Goal: Task Accomplishment & Management: Contribute content

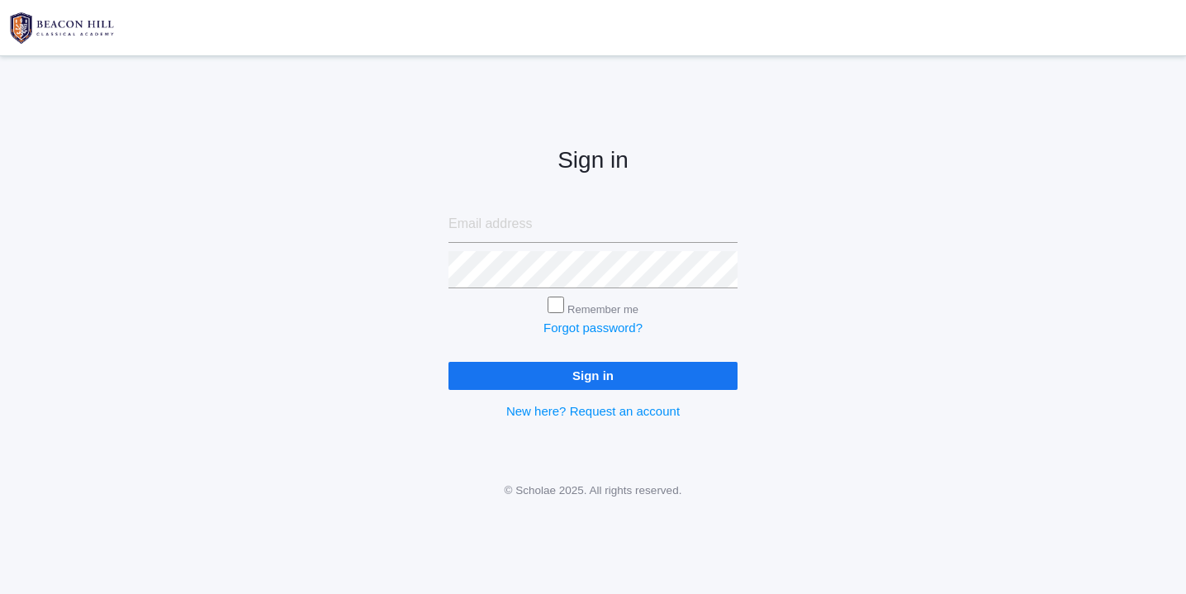
click at [491, 225] on input "email" at bounding box center [592, 224] width 289 height 37
type input "websterjl03@aol.com"
click at [448, 362] on input "Sign in" at bounding box center [592, 375] width 289 height 27
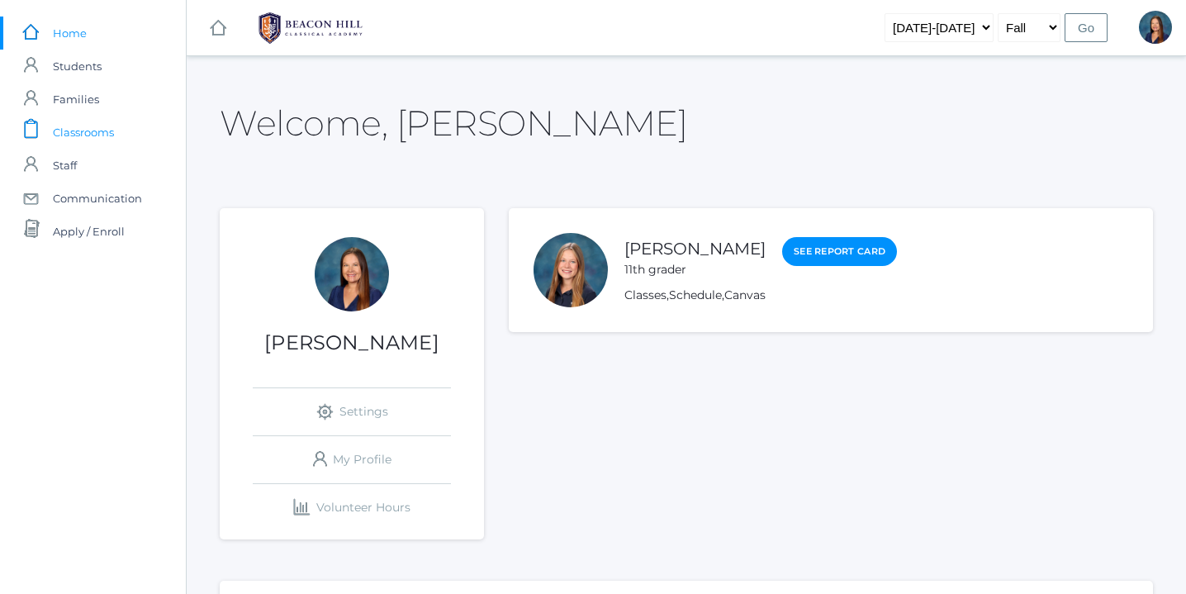
click at [95, 131] on span "Classrooms" at bounding box center [83, 132] width 61 height 33
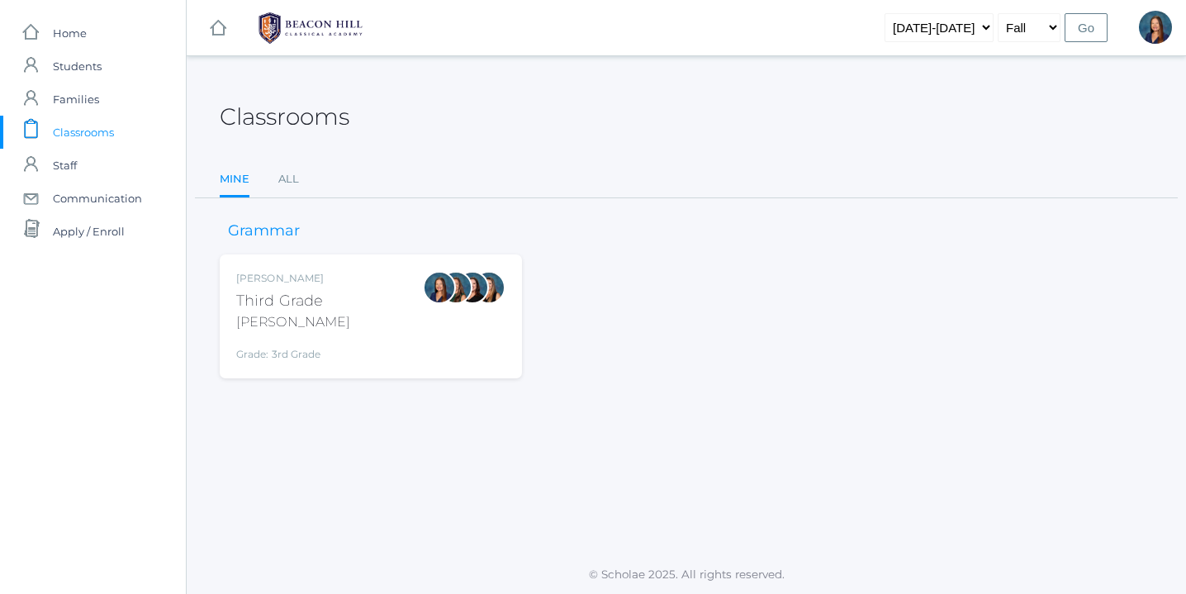
click at [291, 309] on div "Third Grade" at bounding box center [293, 301] width 114 height 22
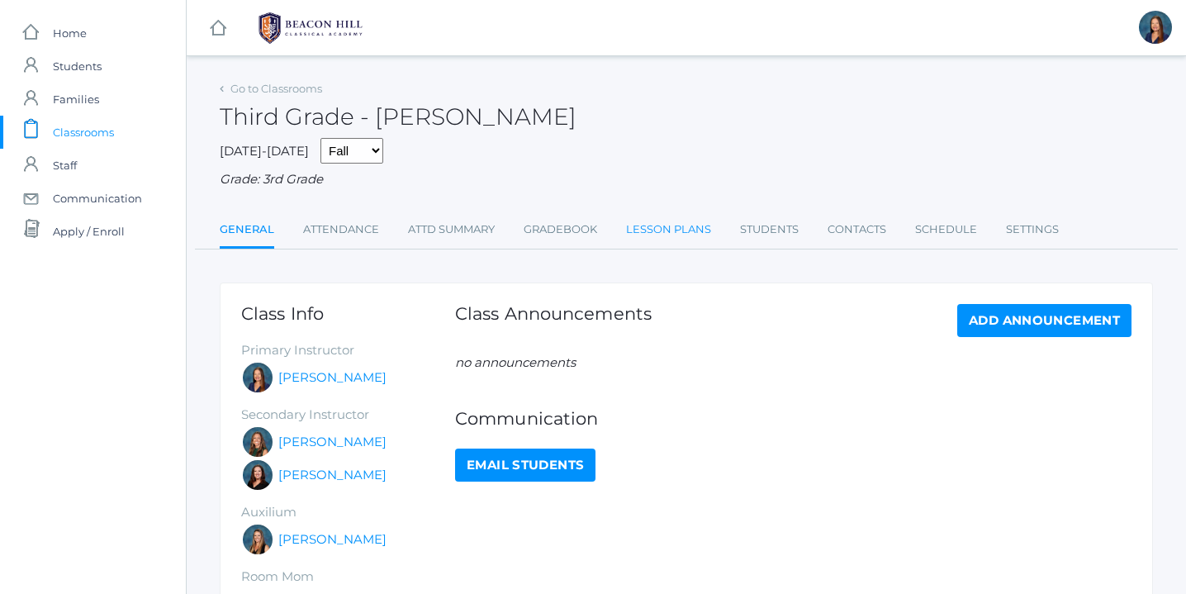
click at [665, 227] on link "Lesson Plans" at bounding box center [668, 229] width 85 height 33
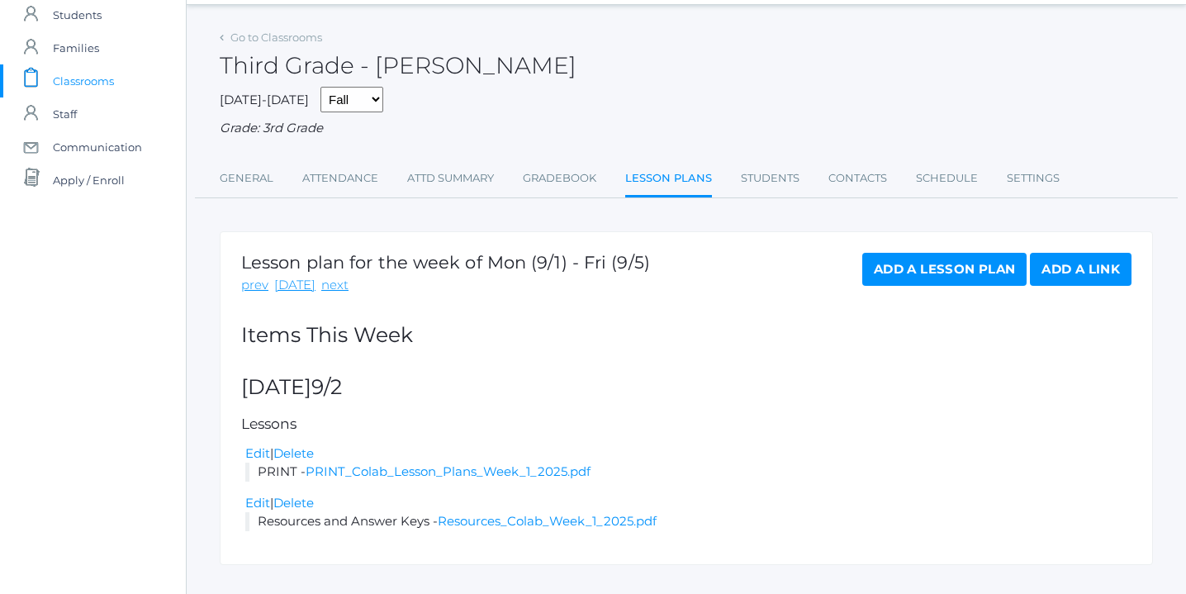
scroll to position [82, 0]
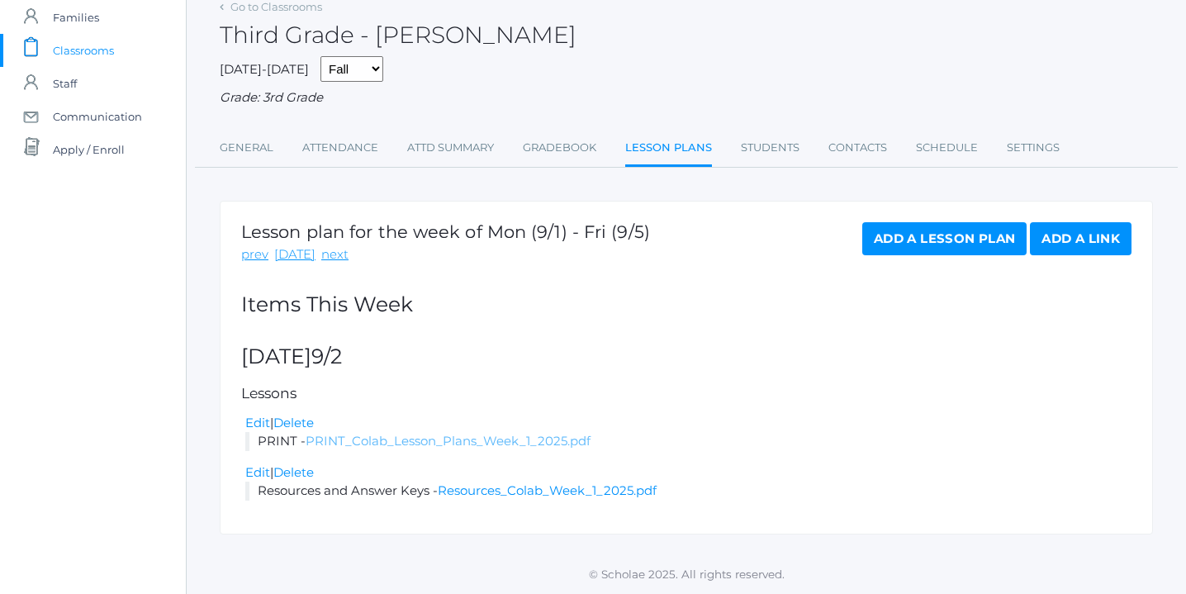
click at [414, 442] on link "PRINT_Colab_Lesson_Plans_Week_1_2025.pdf" at bounding box center [447, 441] width 285 height 16
click at [453, 441] on link "PRINT_Colab_Lesson_Plans_Week_1_2025.pdf" at bounding box center [447, 441] width 285 height 16
click at [523, 494] on link "Resources_Colab_Week_1_2025.pdf" at bounding box center [547, 490] width 219 height 16
click at [947, 242] on link "Add a Lesson Plan" at bounding box center [944, 238] width 164 height 33
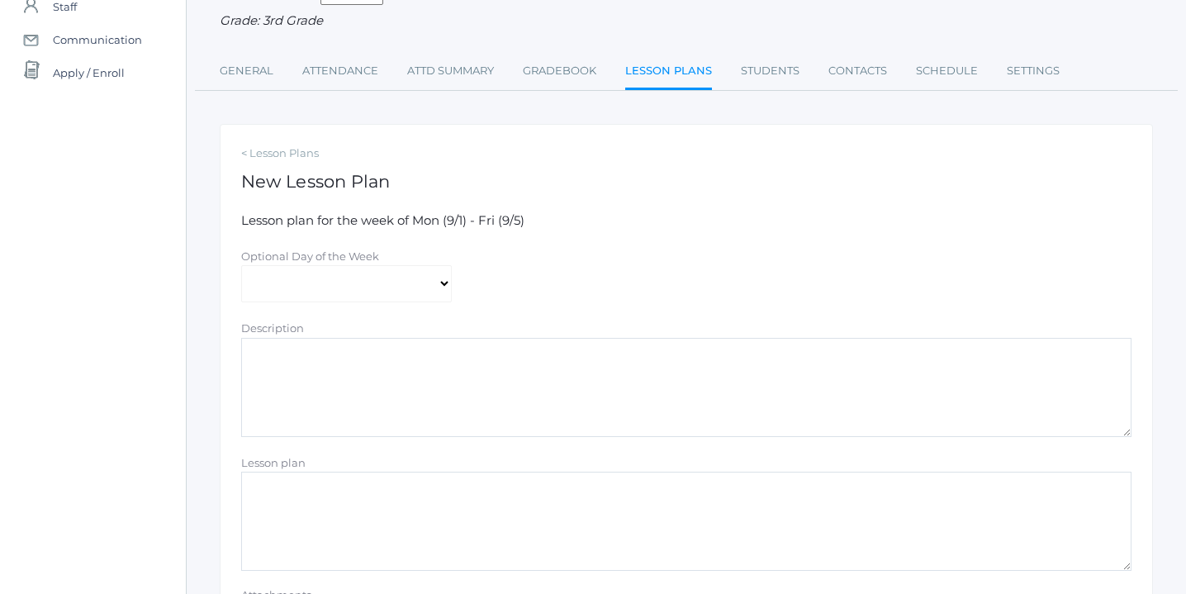
scroll to position [211, 0]
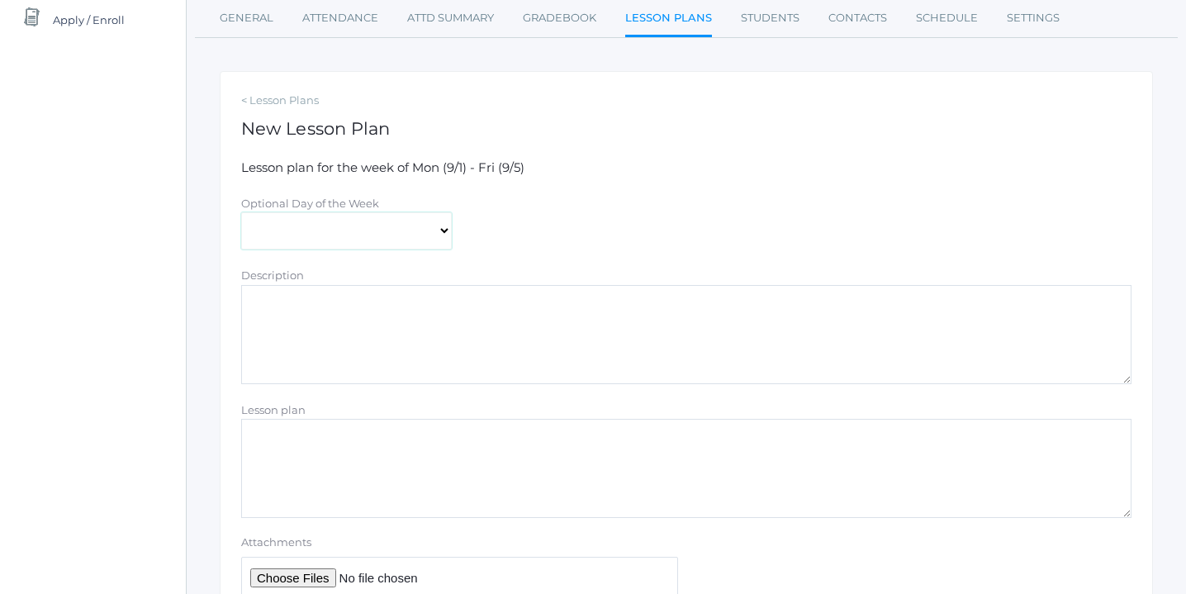
click at [440, 229] on select "[DATE] [DATE] [DATE] [DATE] [DATE]" at bounding box center [346, 230] width 211 height 37
select select "[DATE]"
click at [241, 212] on select "[DATE] [DATE] [DATE] [DATE] [DATE]" at bounding box center [346, 230] width 211 height 37
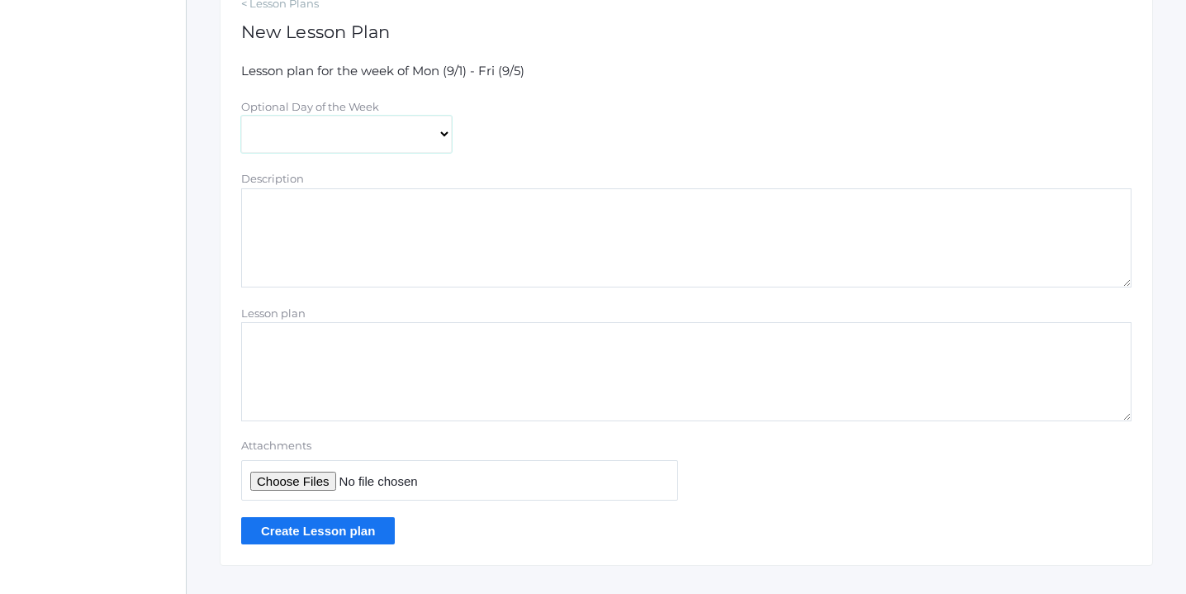
scroll to position [314, 0]
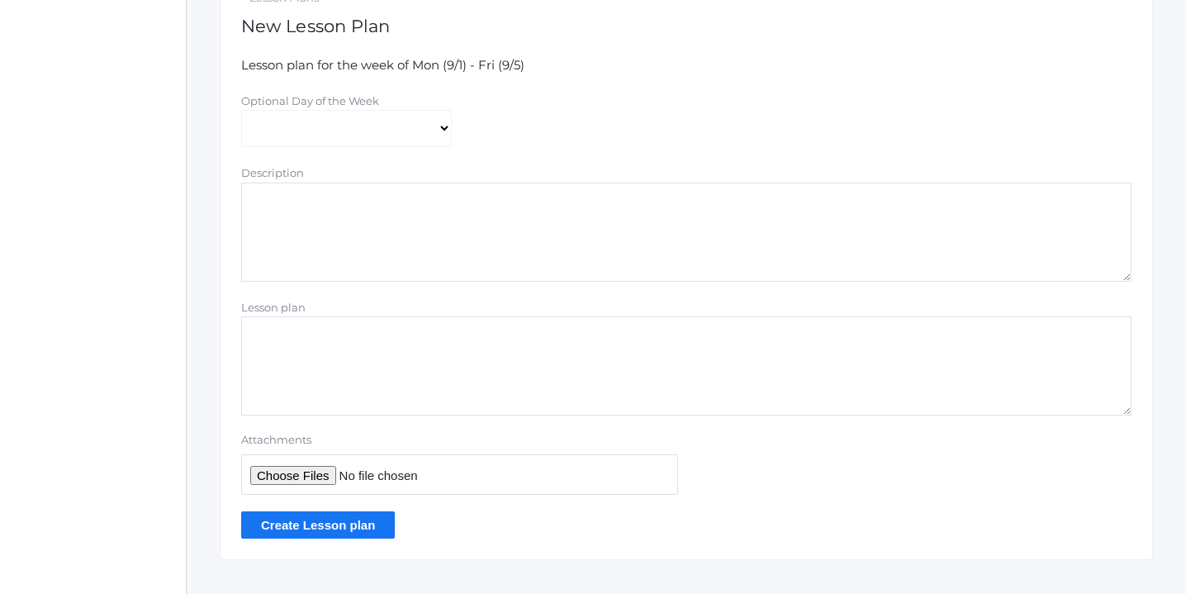
click at [307, 478] on input "Attachments" at bounding box center [459, 474] width 437 height 40
type input "C:\fakepath\Week 2 Lesson Plans 2025.pdf"
click at [326, 523] on input "Create Lesson plan" at bounding box center [318, 524] width 154 height 27
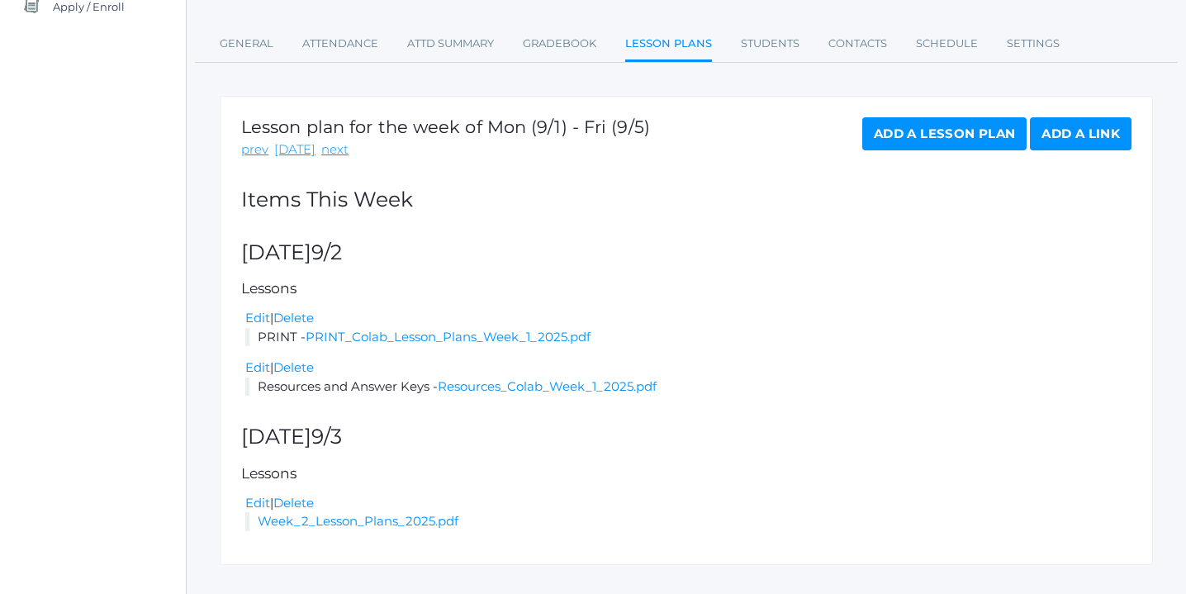
scroll to position [255, 0]
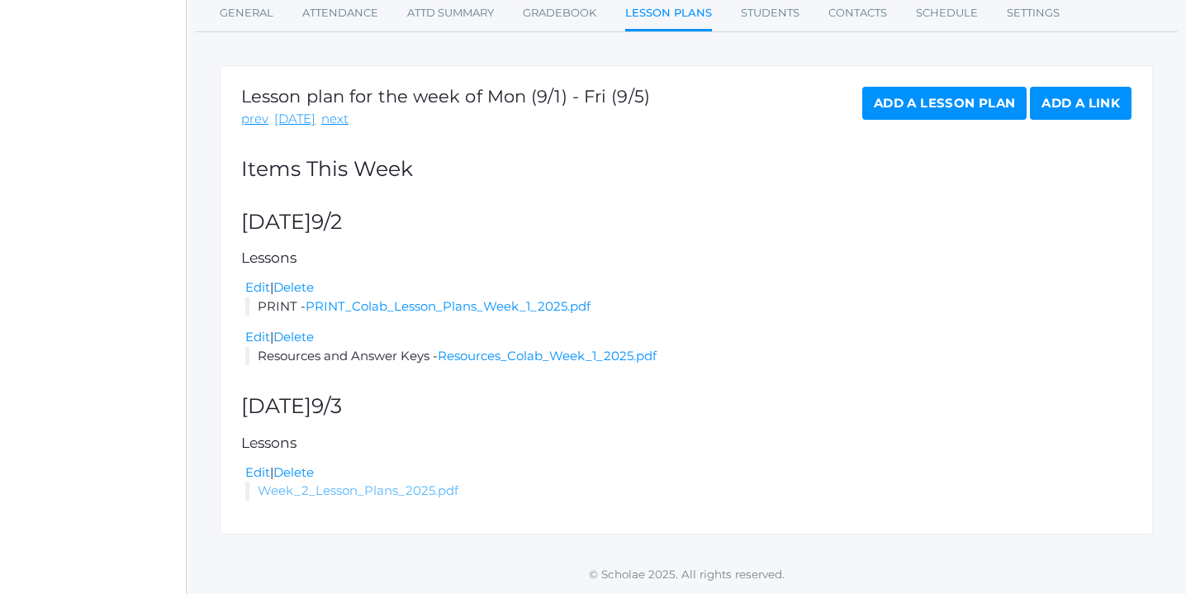
click at [346, 493] on link "Week_2_Lesson_Plans_2025.pdf" at bounding box center [358, 490] width 201 height 16
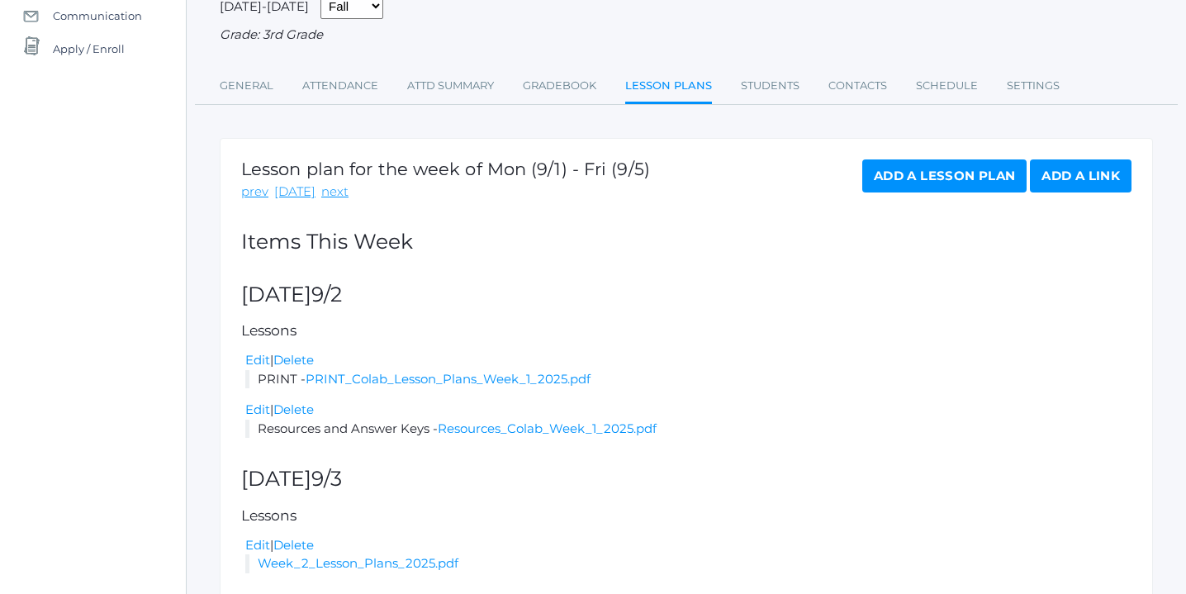
scroll to position [0, 0]
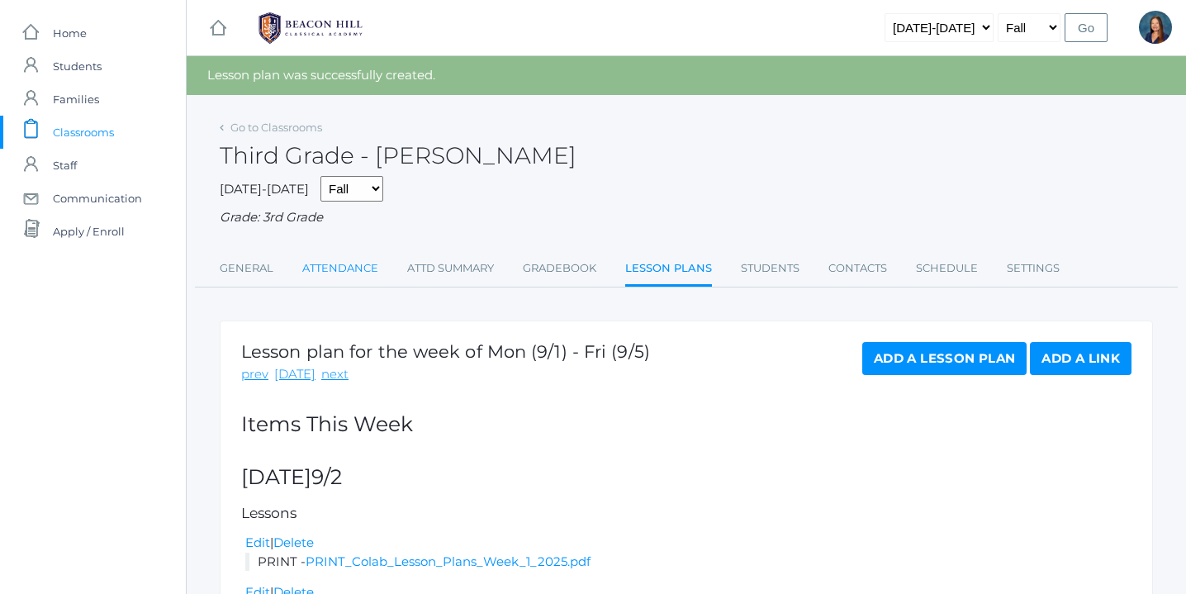
click at [337, 268] on link "Attendance" at bounding box center [340, 268] width 76 height 33
